Goal: Use online tool/utility: Utilize a website feature to perform a specific function

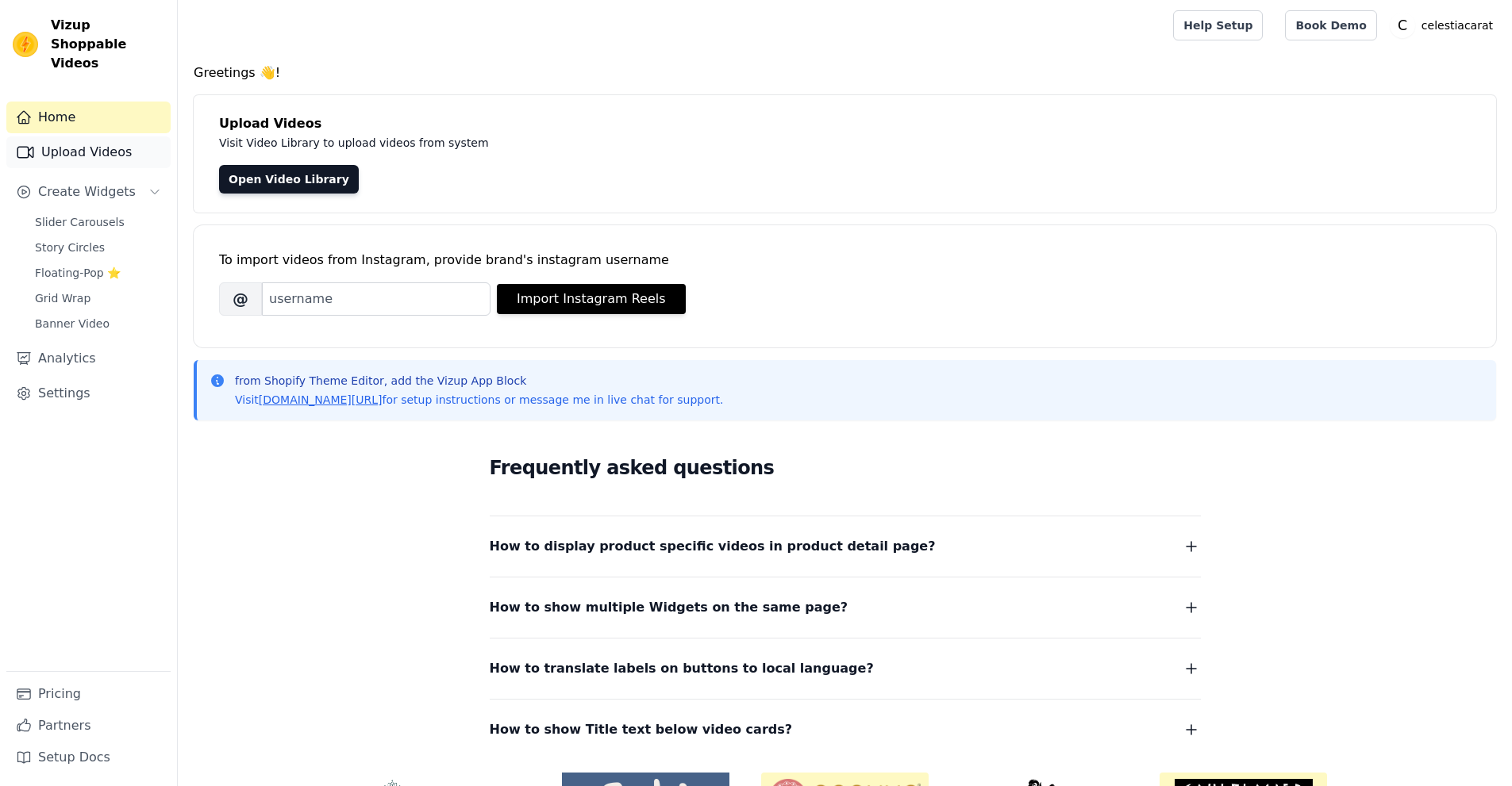
click at [84, 141] on link "Upload Videos" at bounding box center [88, 152] width 164 height 32
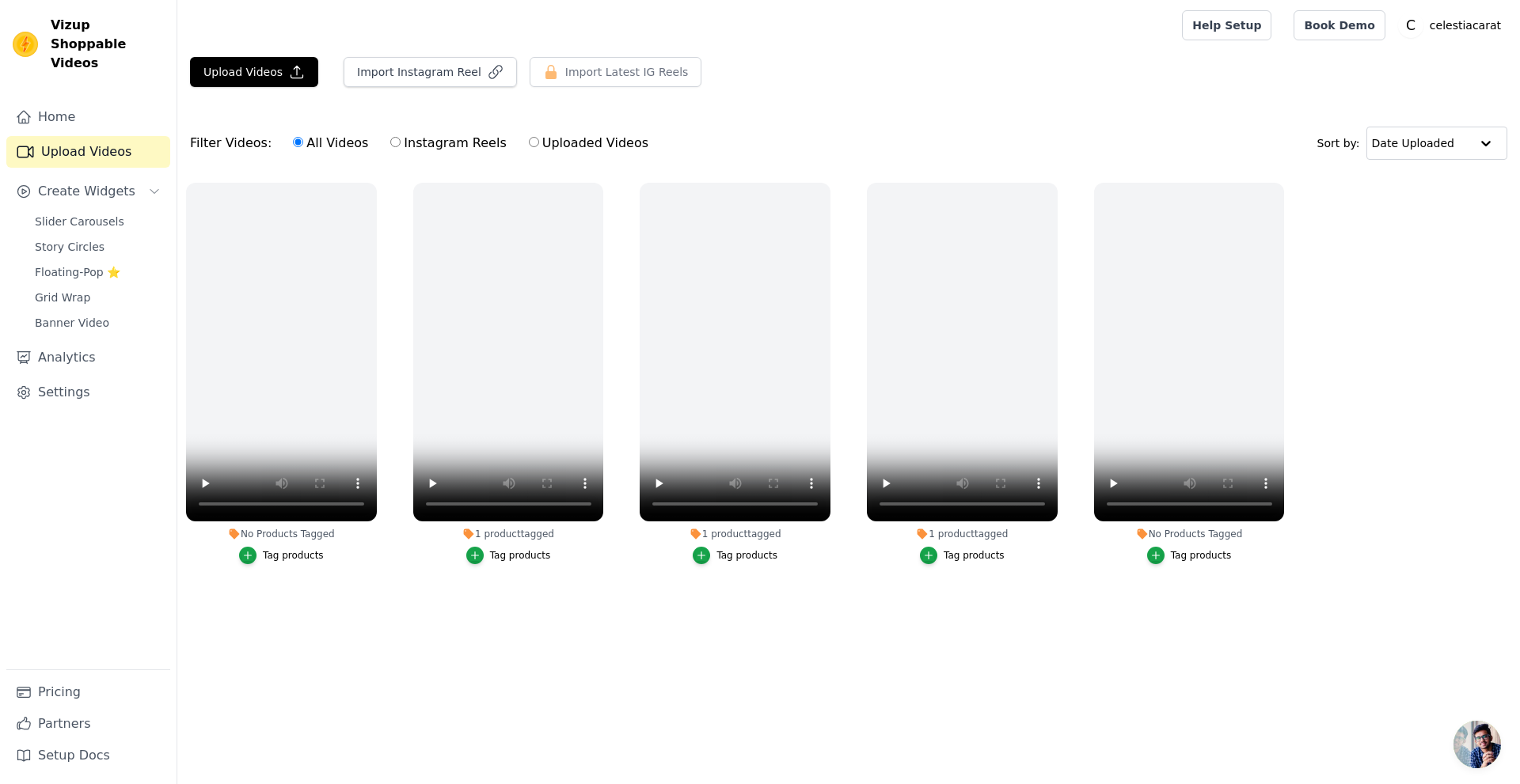
click at [403, 148] on label "Instagram Reels" at bounding box center [448, 143] width 117 height 20
click at [400, 148] on input "Instagram Reels" at bounding box center [396, 142] width 11 height 11
radio input "true"
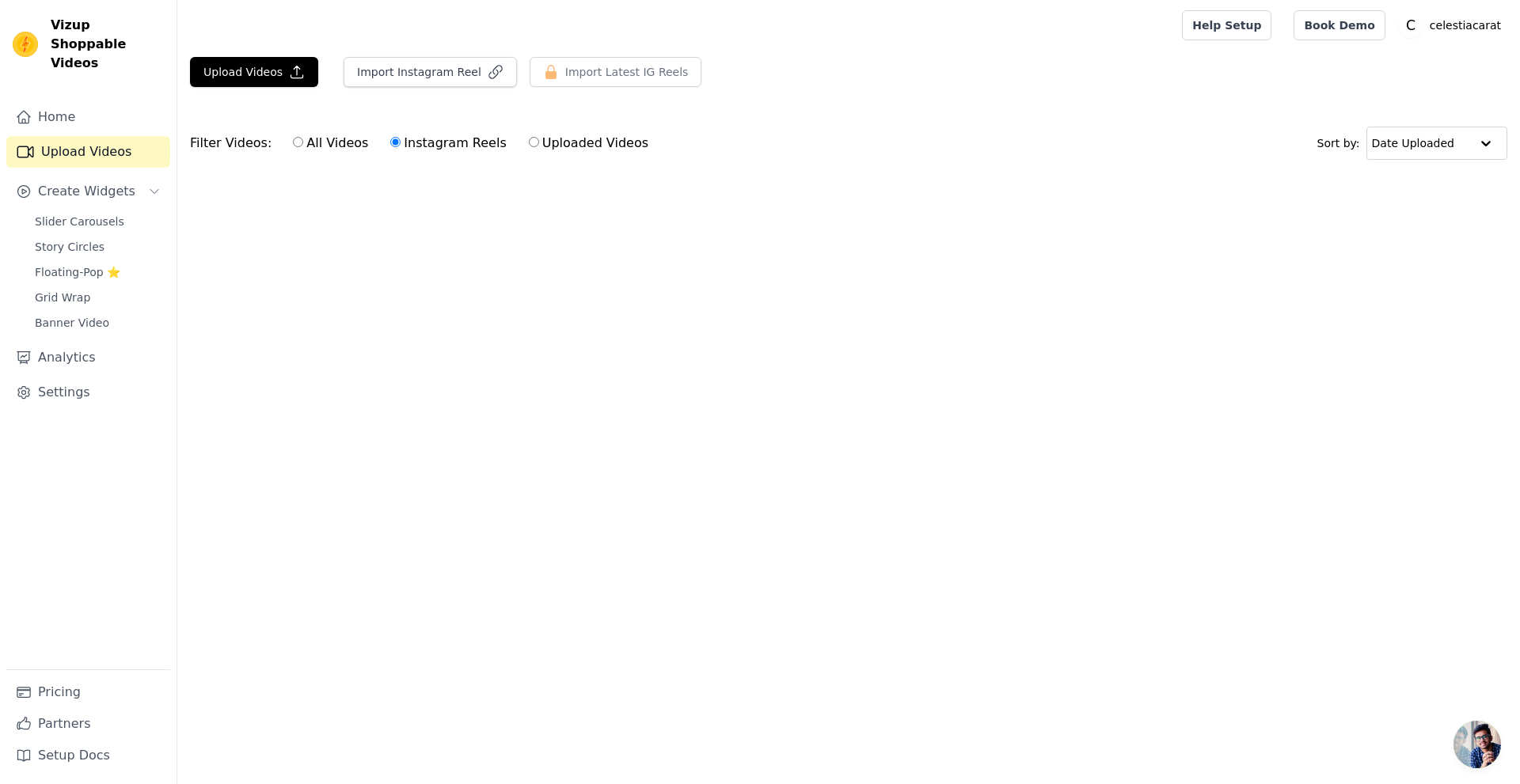
click at [409, 148] on label "Instagram Reels" at bounding box center [448, 143] width 117 height 20
click at [400, 148] on input "Instagram Reels" at bounding box center [396, 142] width 11 height 11
click at [439, 142] on label "Instagram Reels" at bounding box center [448, 143] width 117 height 20
click at [400, 142] on input "Instagram Reels" at bounding box center [396, 142] width 11 height 11
click at [79, 101] on link "Home" at bounding box center [88, 117] width 164 height 32
